Goal: Navigation & Orientation: Find specific page/section

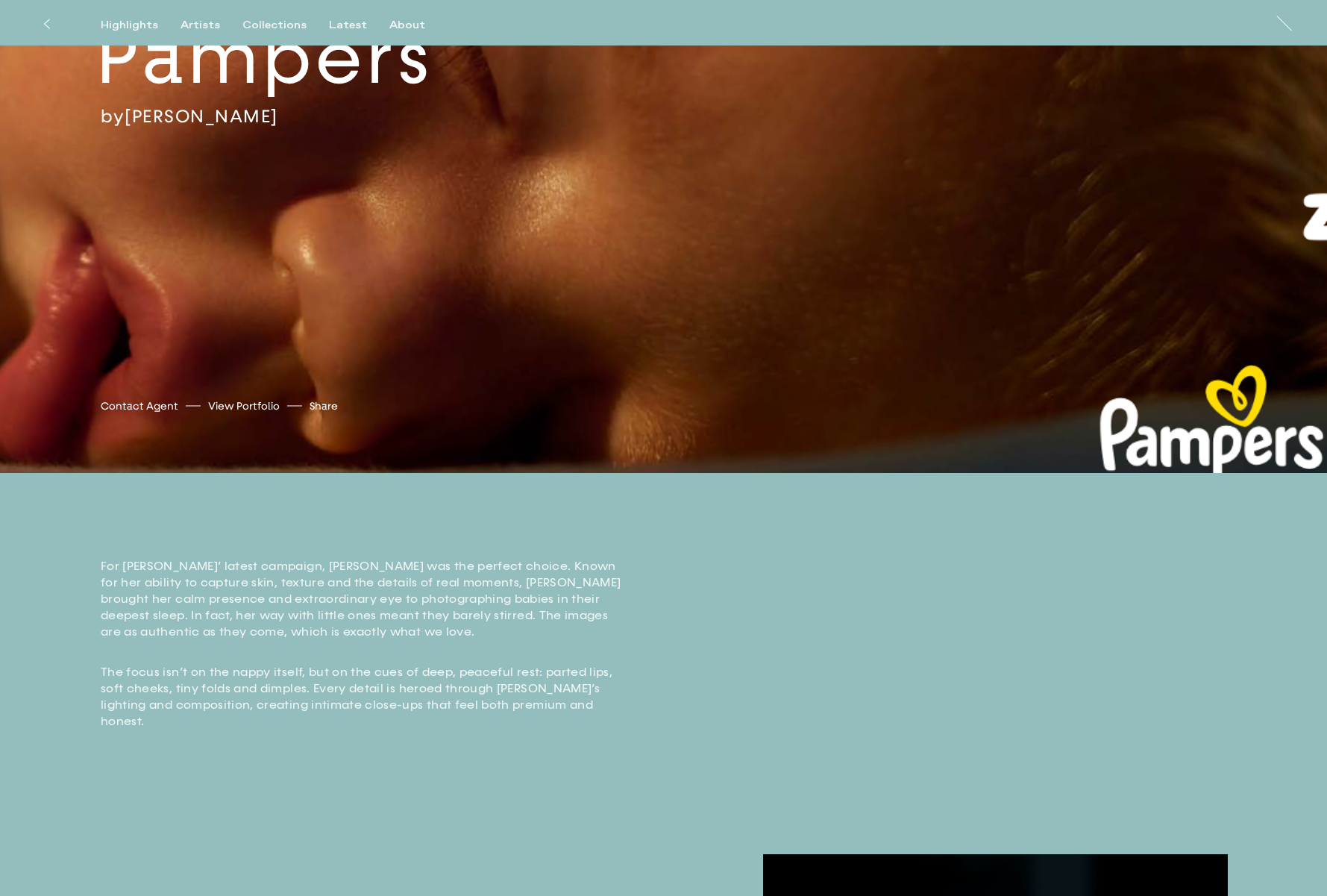
scroll to position [332, 0]
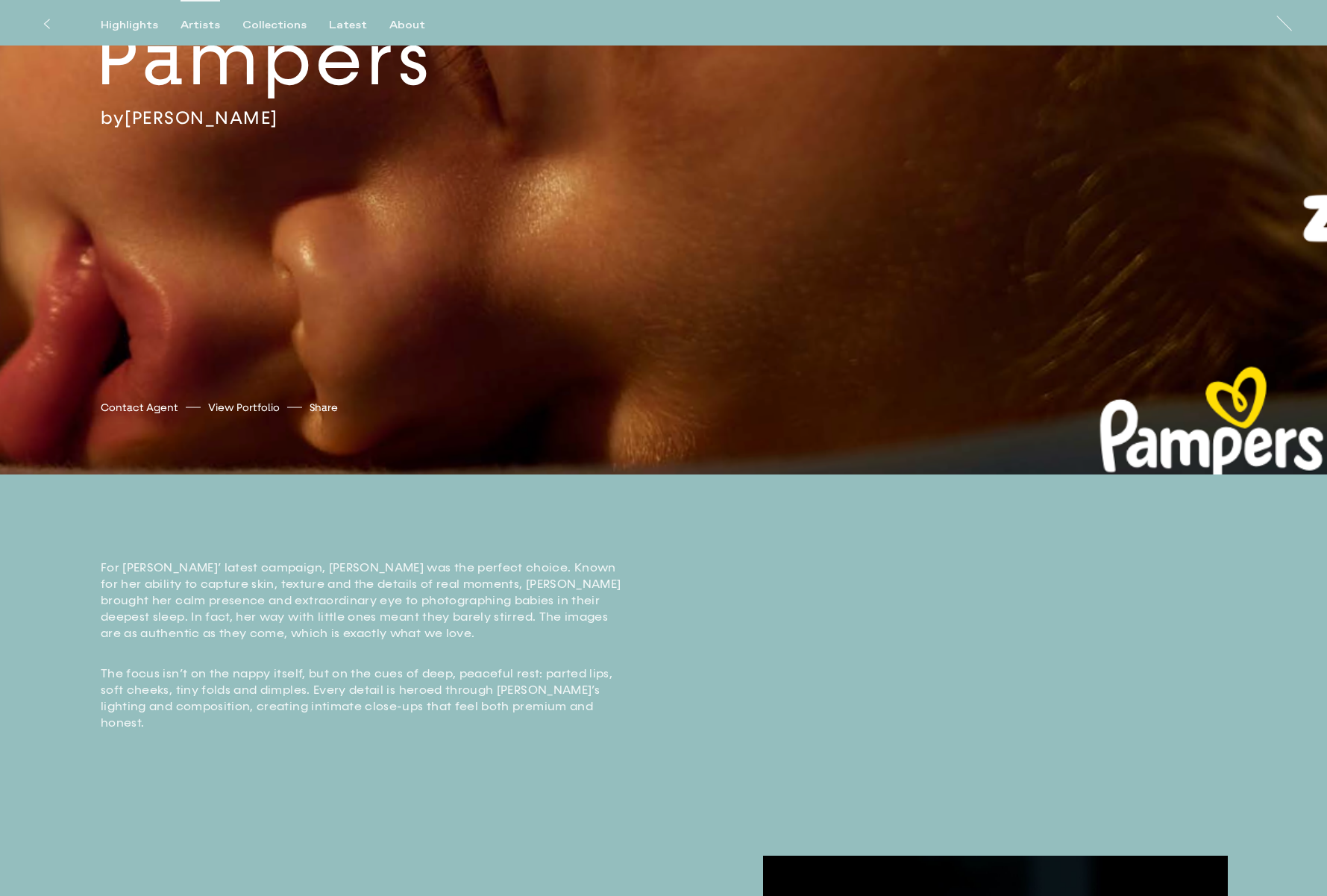
click at [191, 30] on div "Artists" at bounding box center [200, 25] width 39 height 13
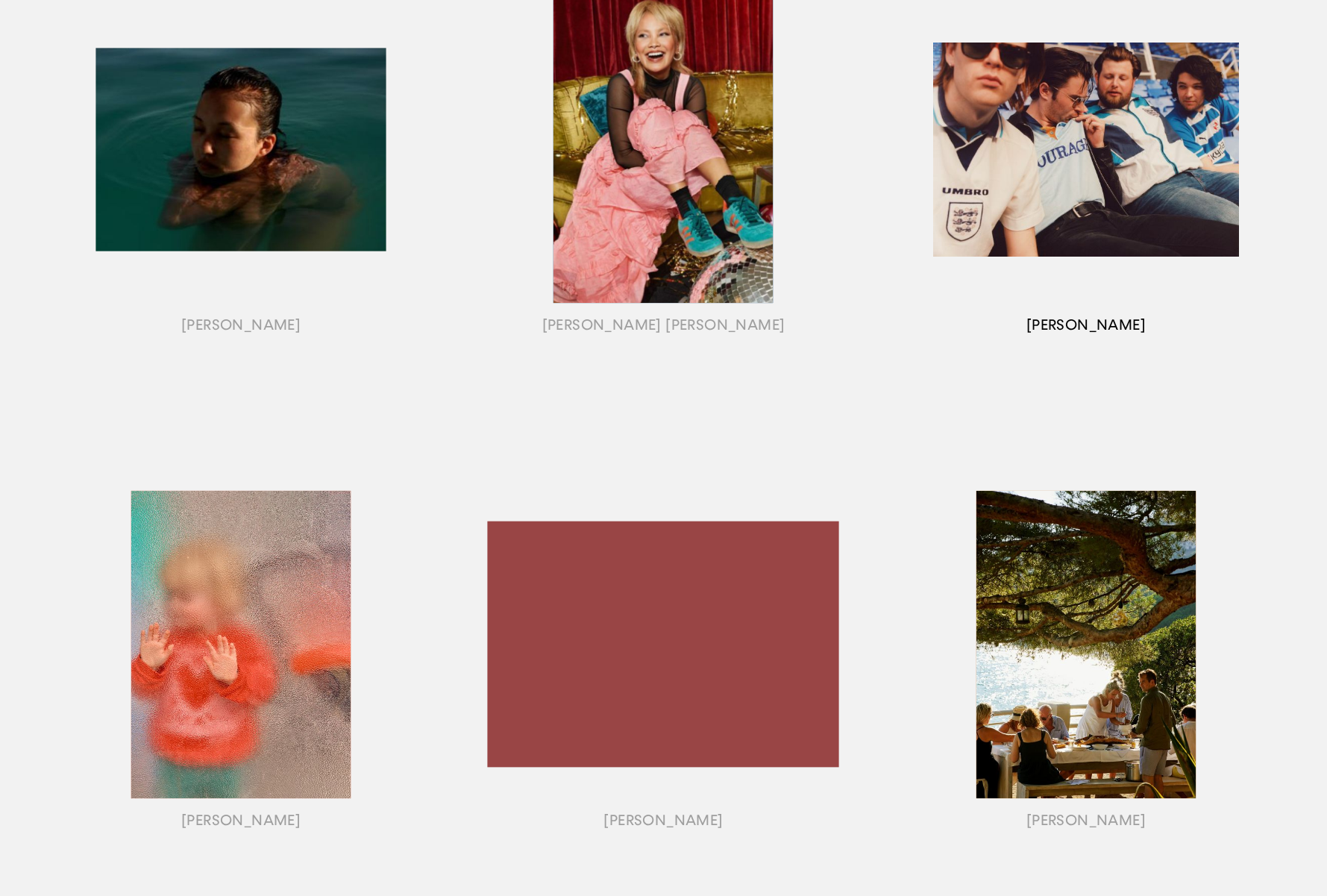
scroll to position [821, 0]
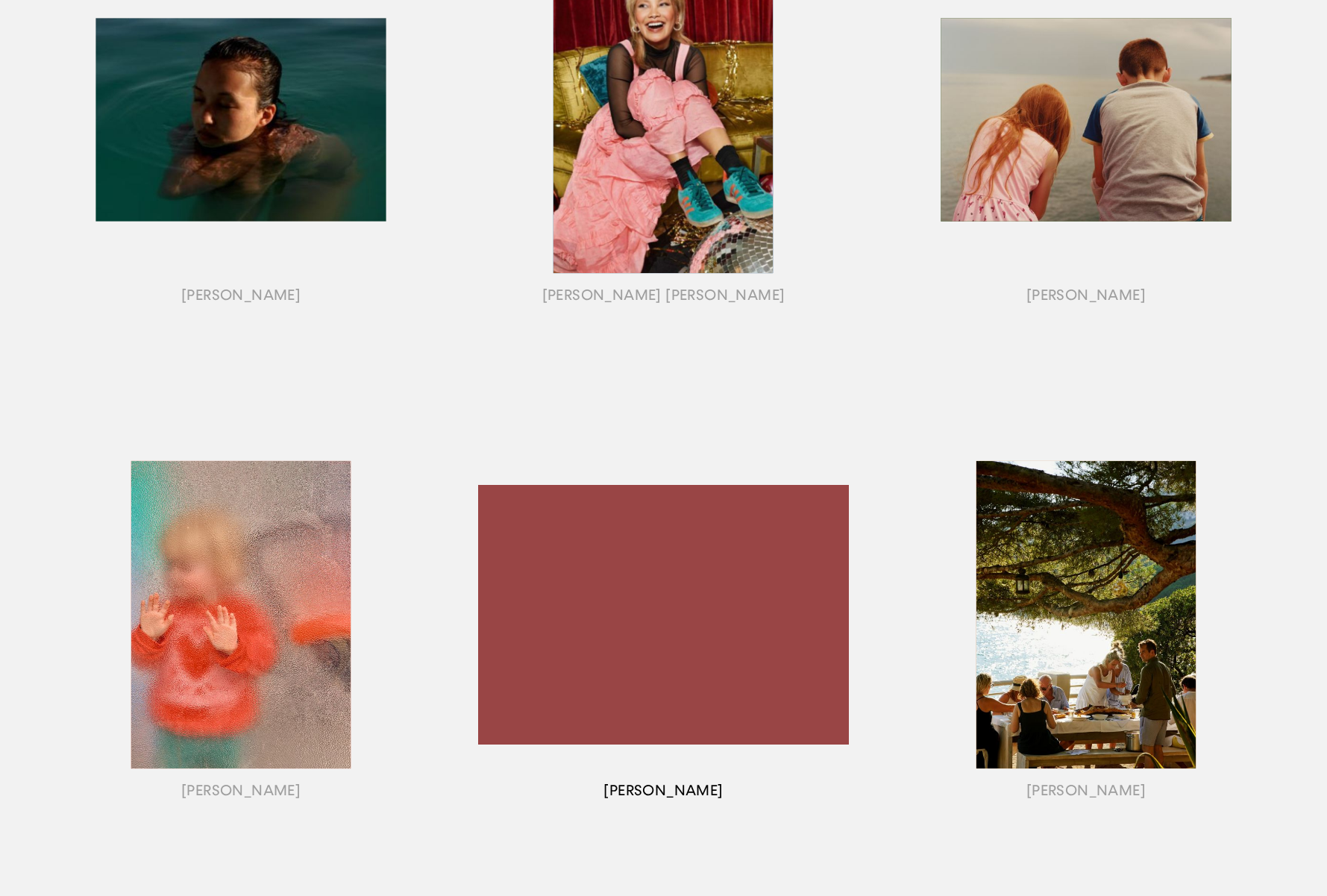
click at [729, 571] on div "button" at bounding box center [663, 633] width 422 height 465
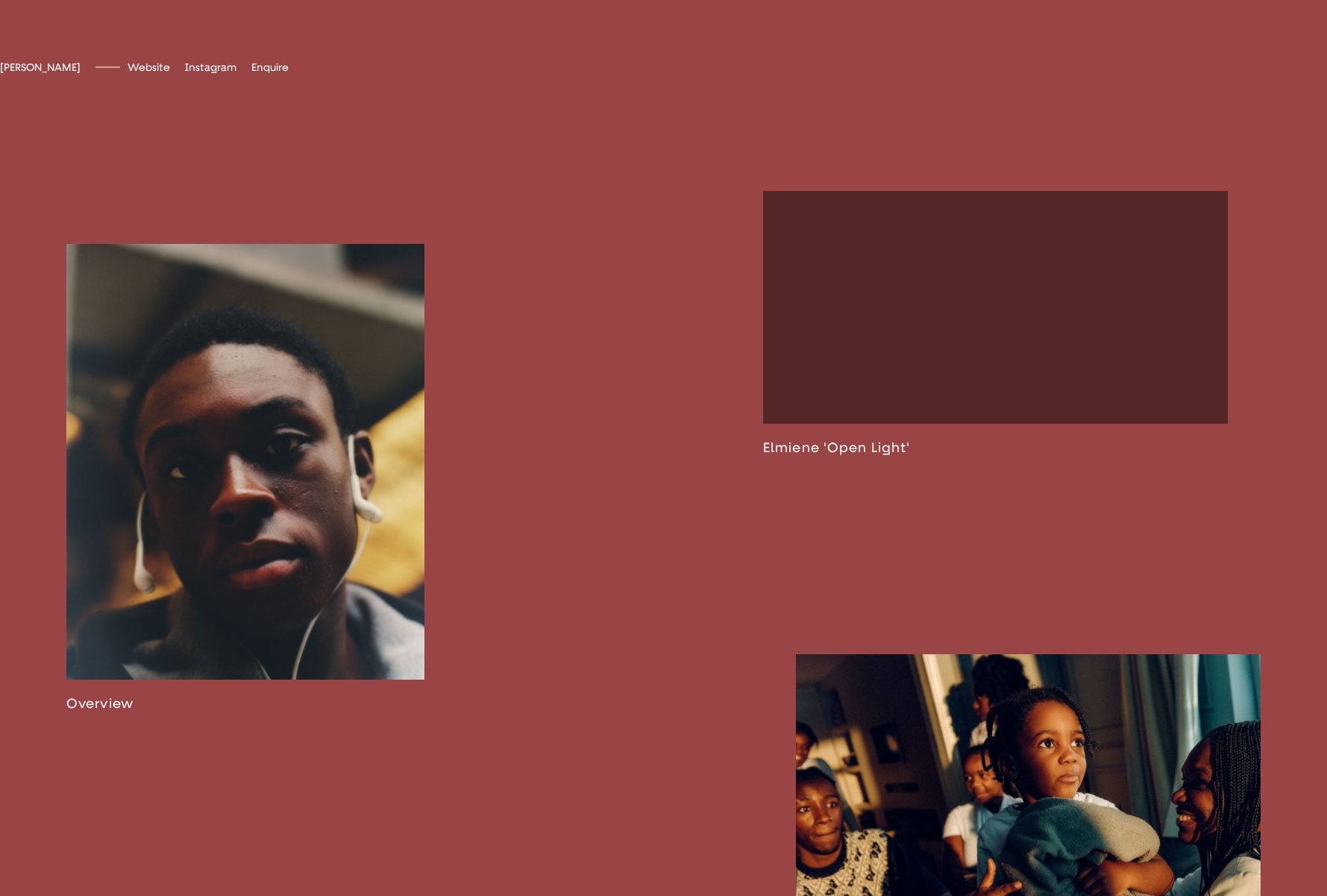
scroll to position [1023, 0]
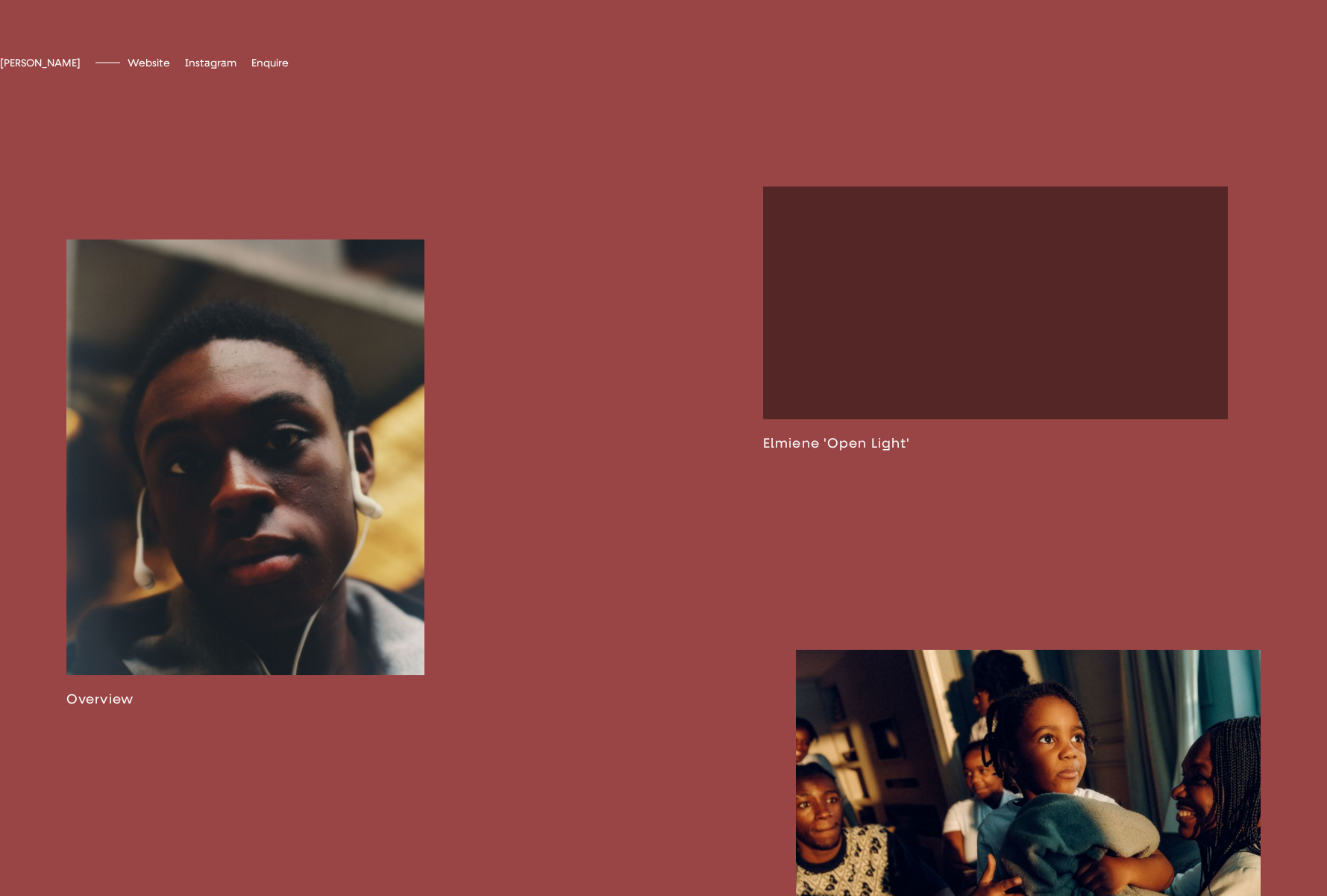
click at [887, 431] on link at bounding box center [995, 319] width 464 height 264
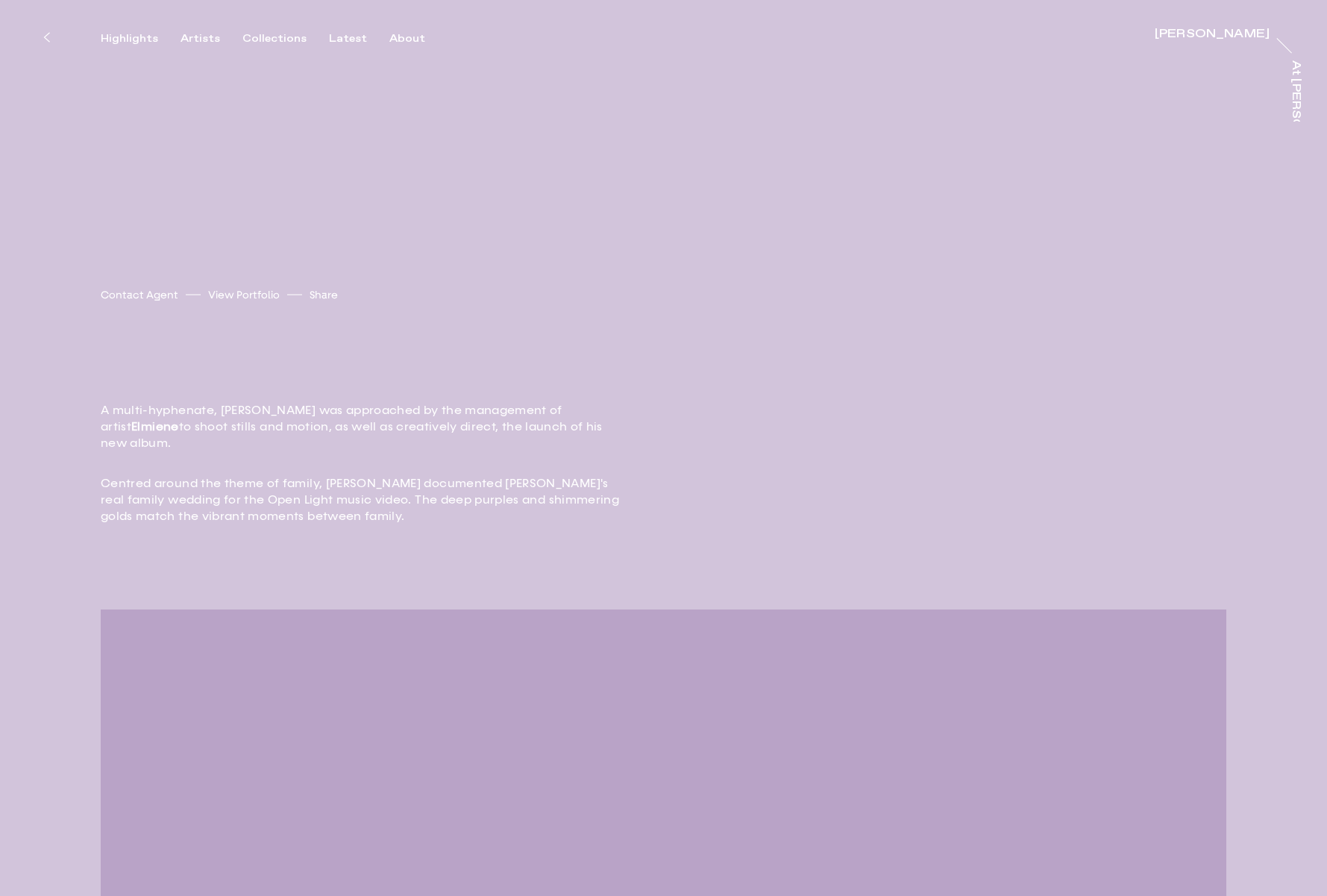
scroll to position [750, 0]
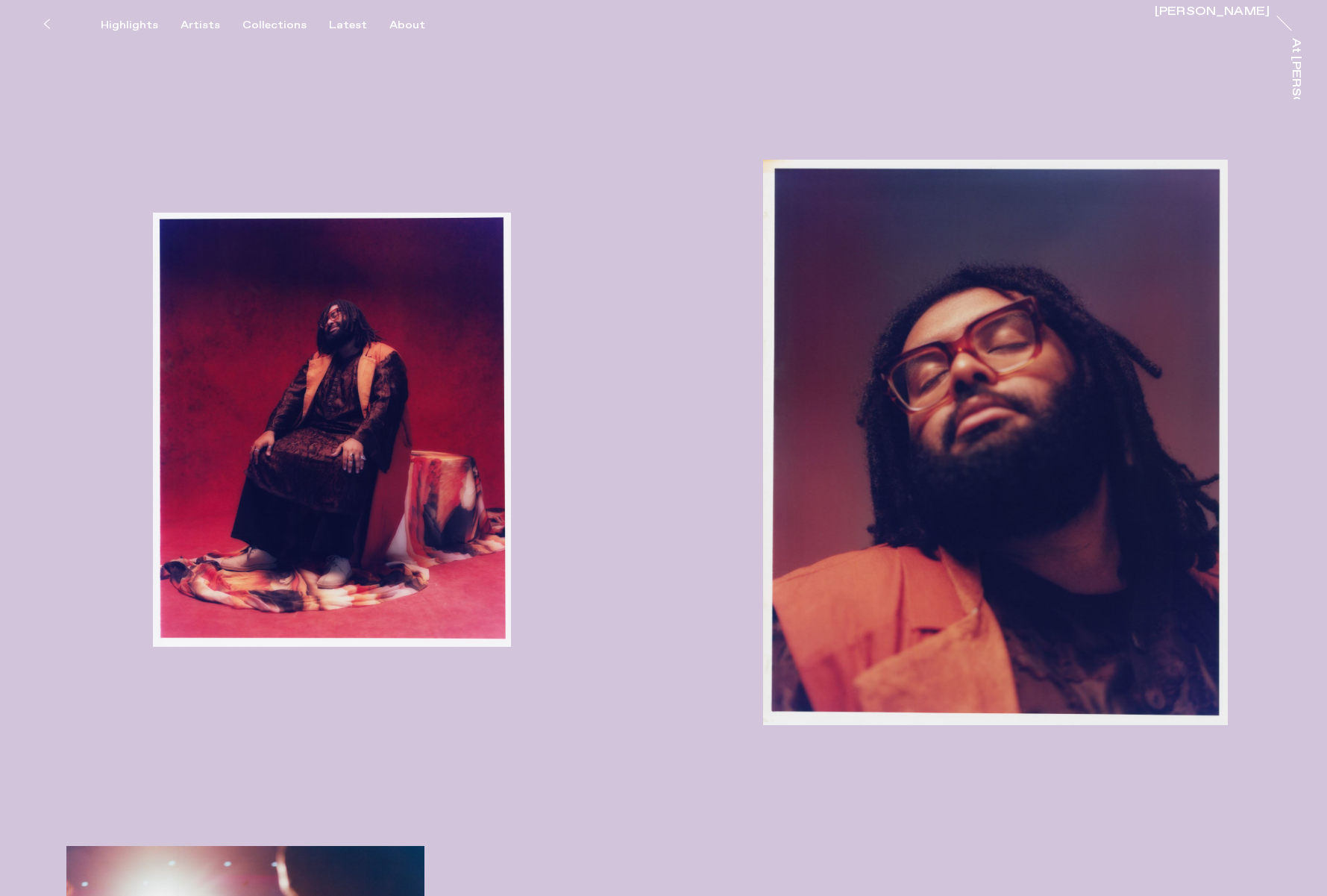
scroll to position [0, 0]
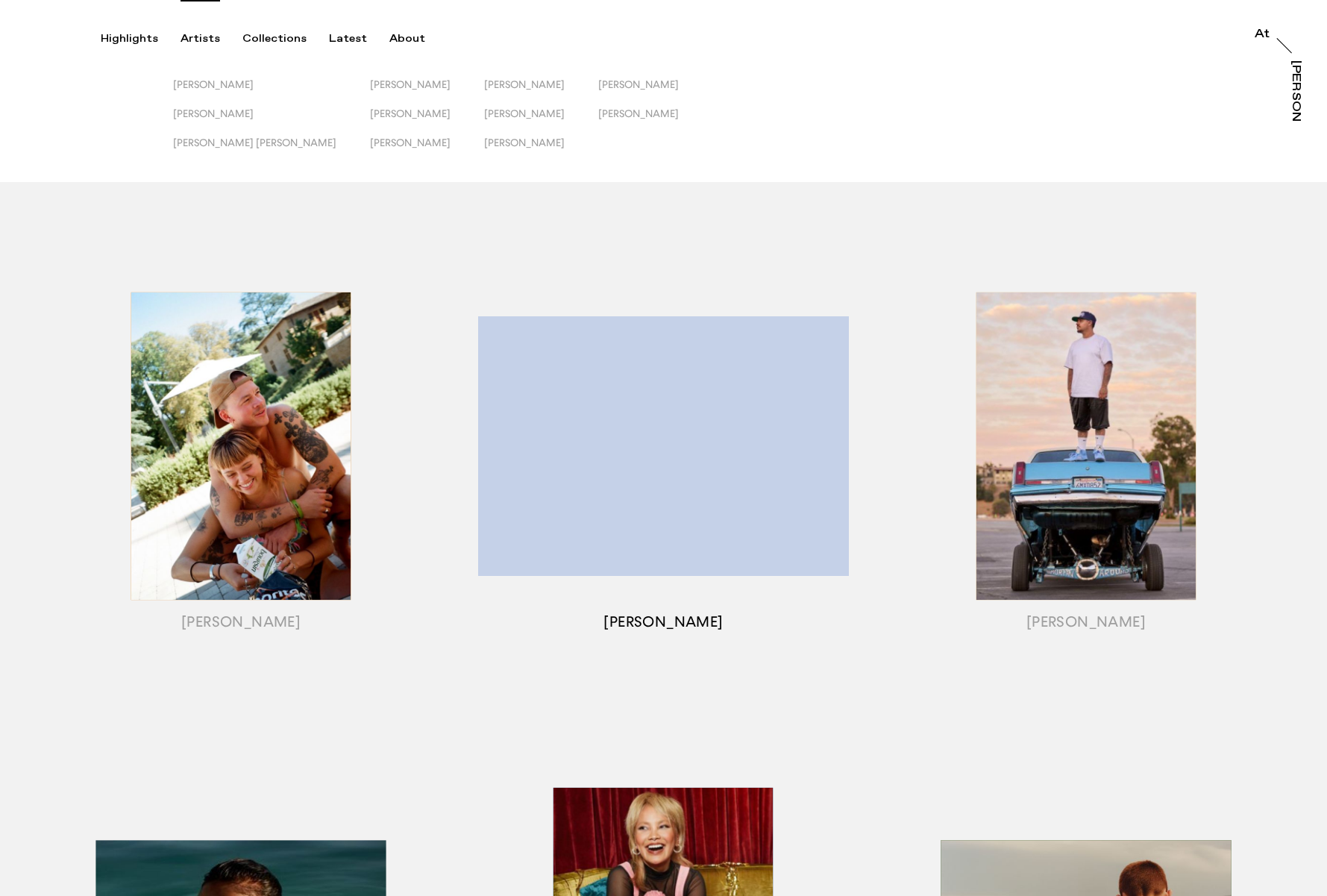
click at [777, 474] on div "button" at bounding box center [663, 464] width 422 height 465
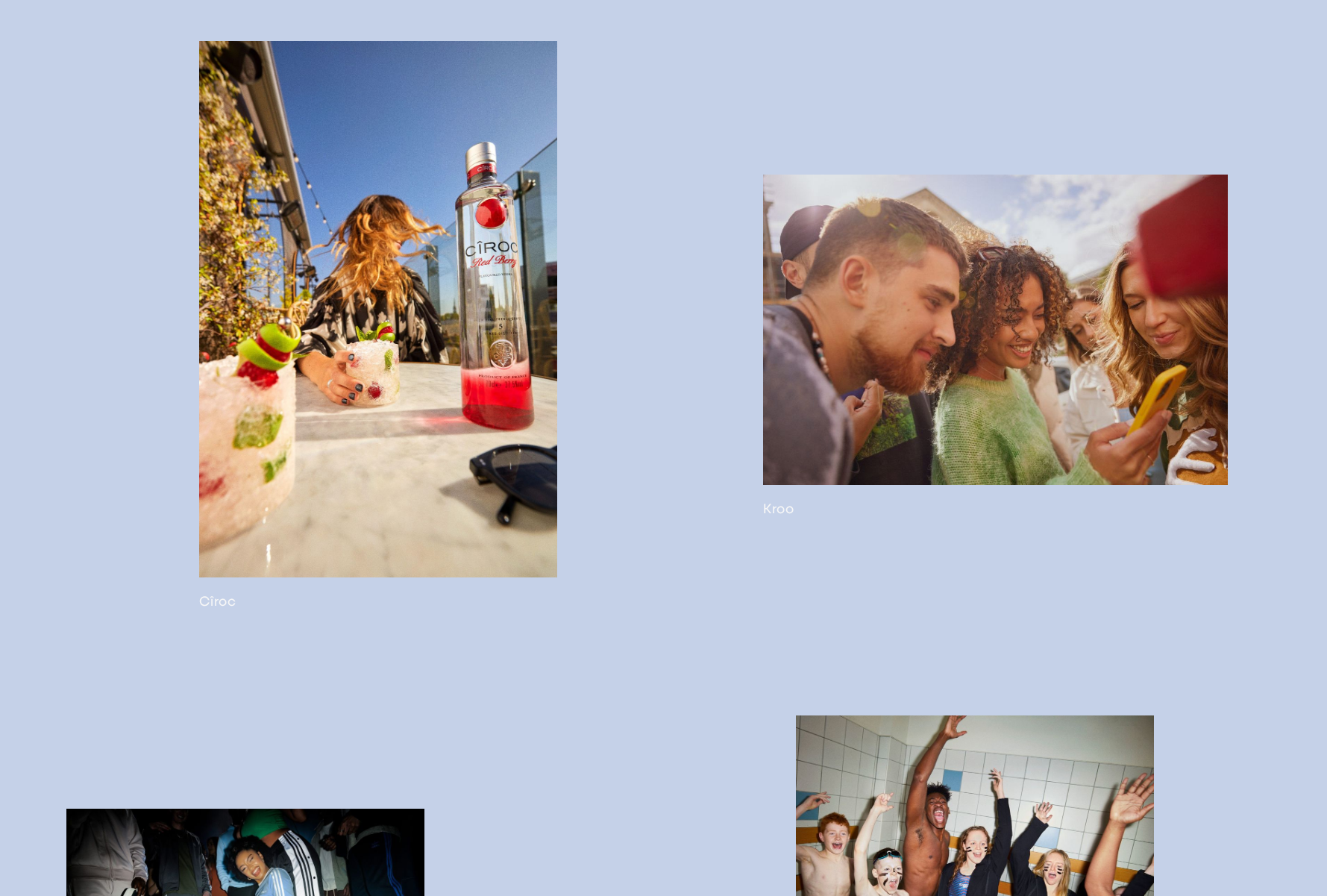
scroll to position [2740, 0]
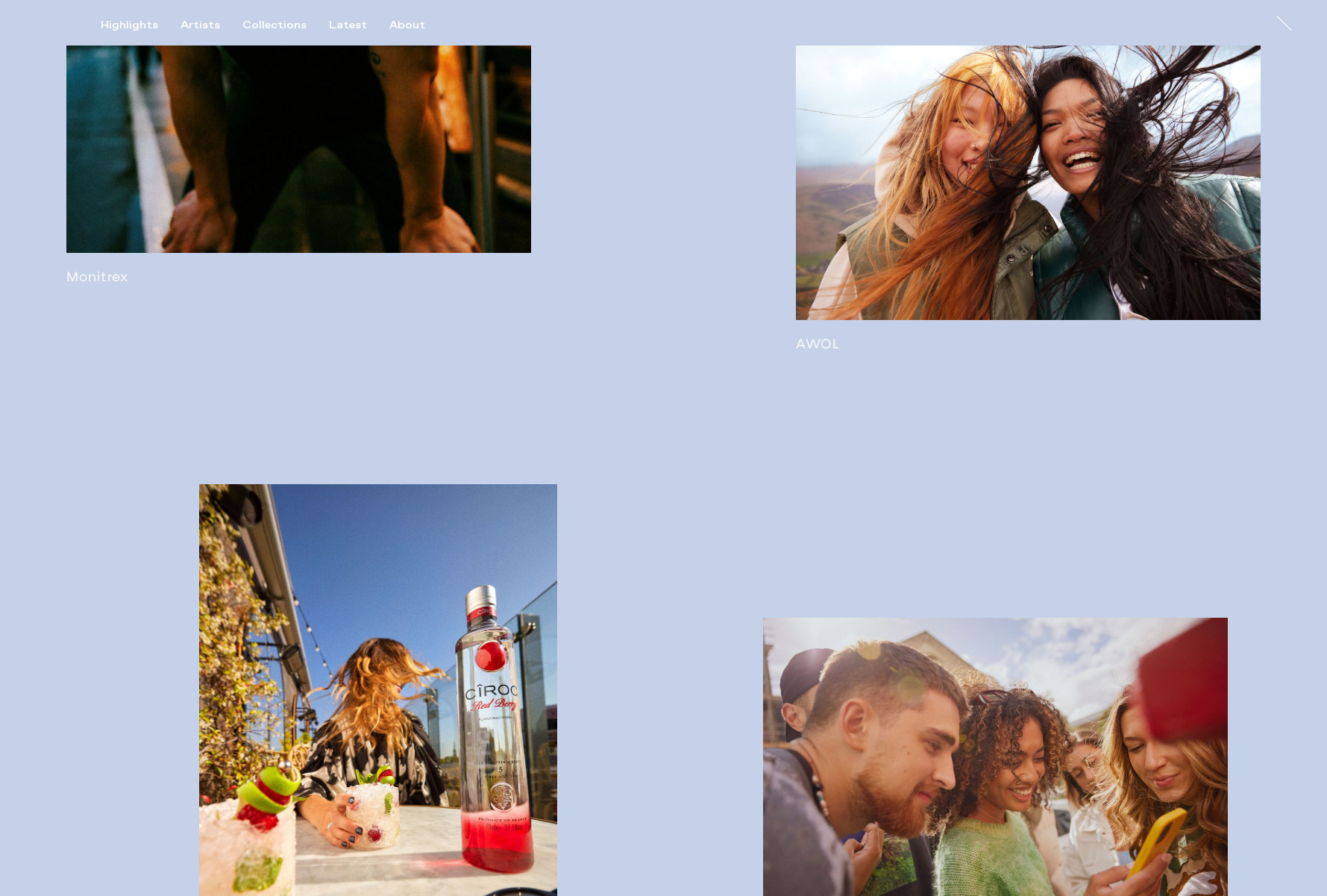
click at [949, 352] on link at bounding box center [1027, 181] width 464 height 342
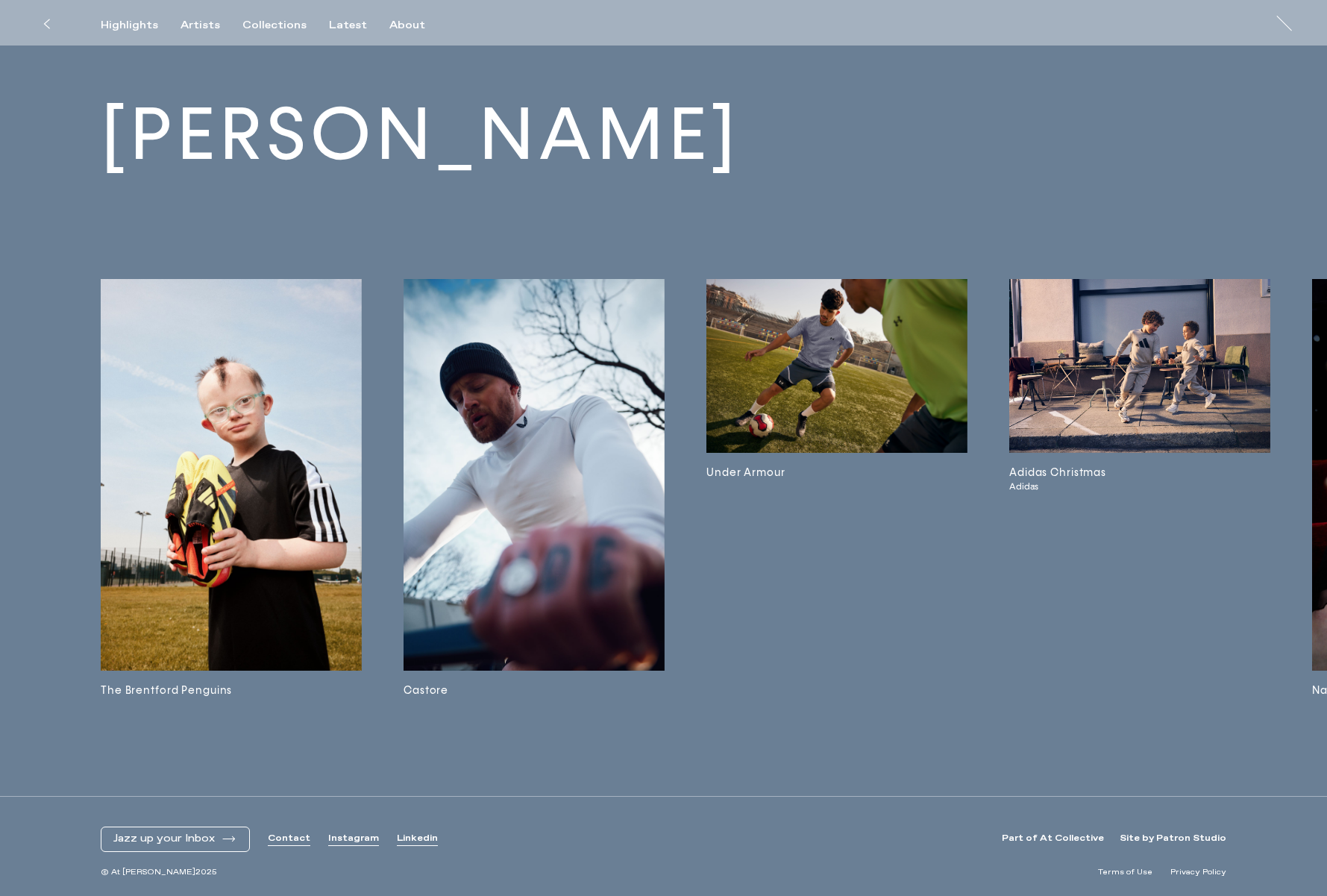
scroll to position [3447, 0]
